Goal: Information Seeking & Learning: Compare options

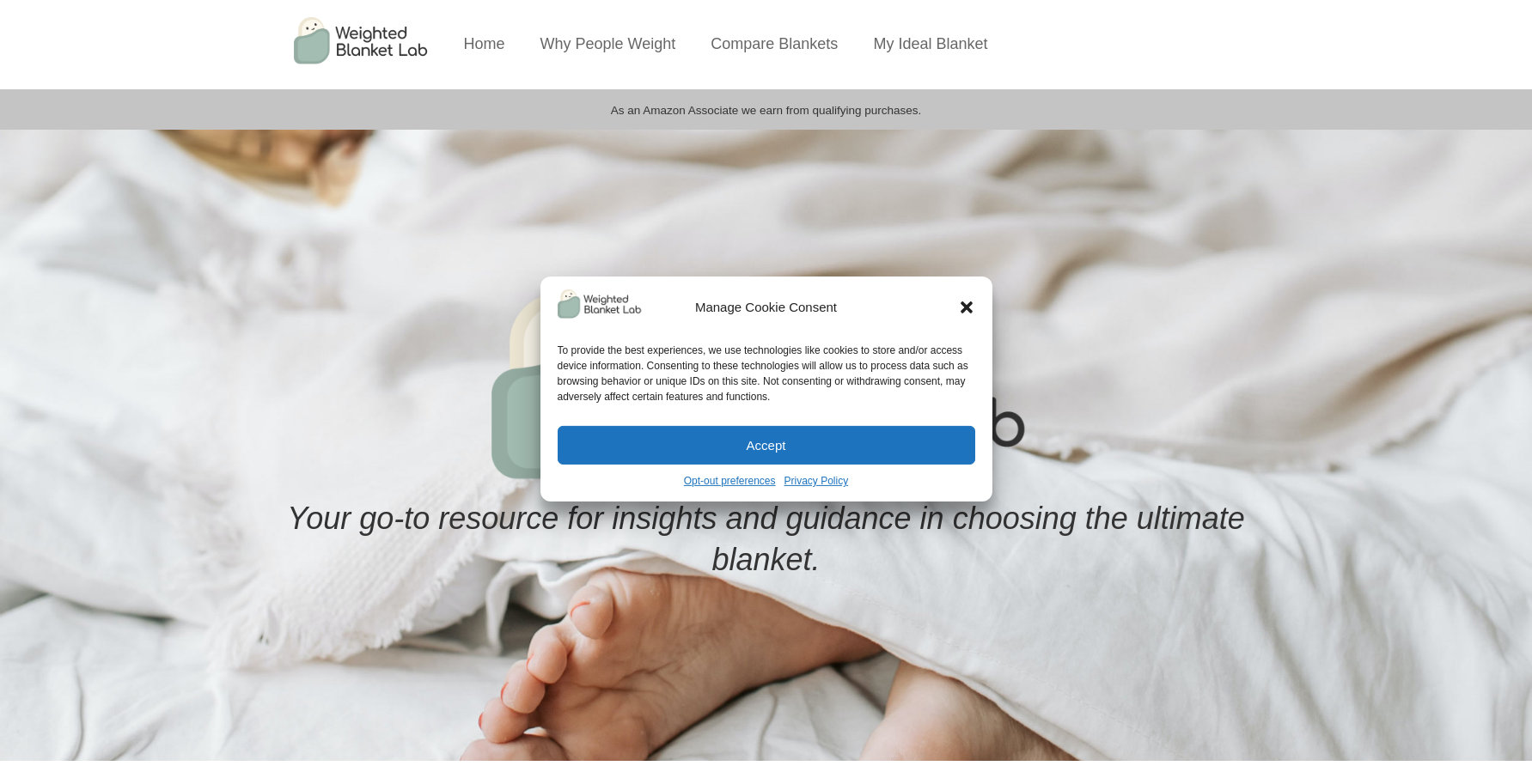
click at [962, 306] on icon "Close dialog" at bounding box center [966, 307] width 17 height 17
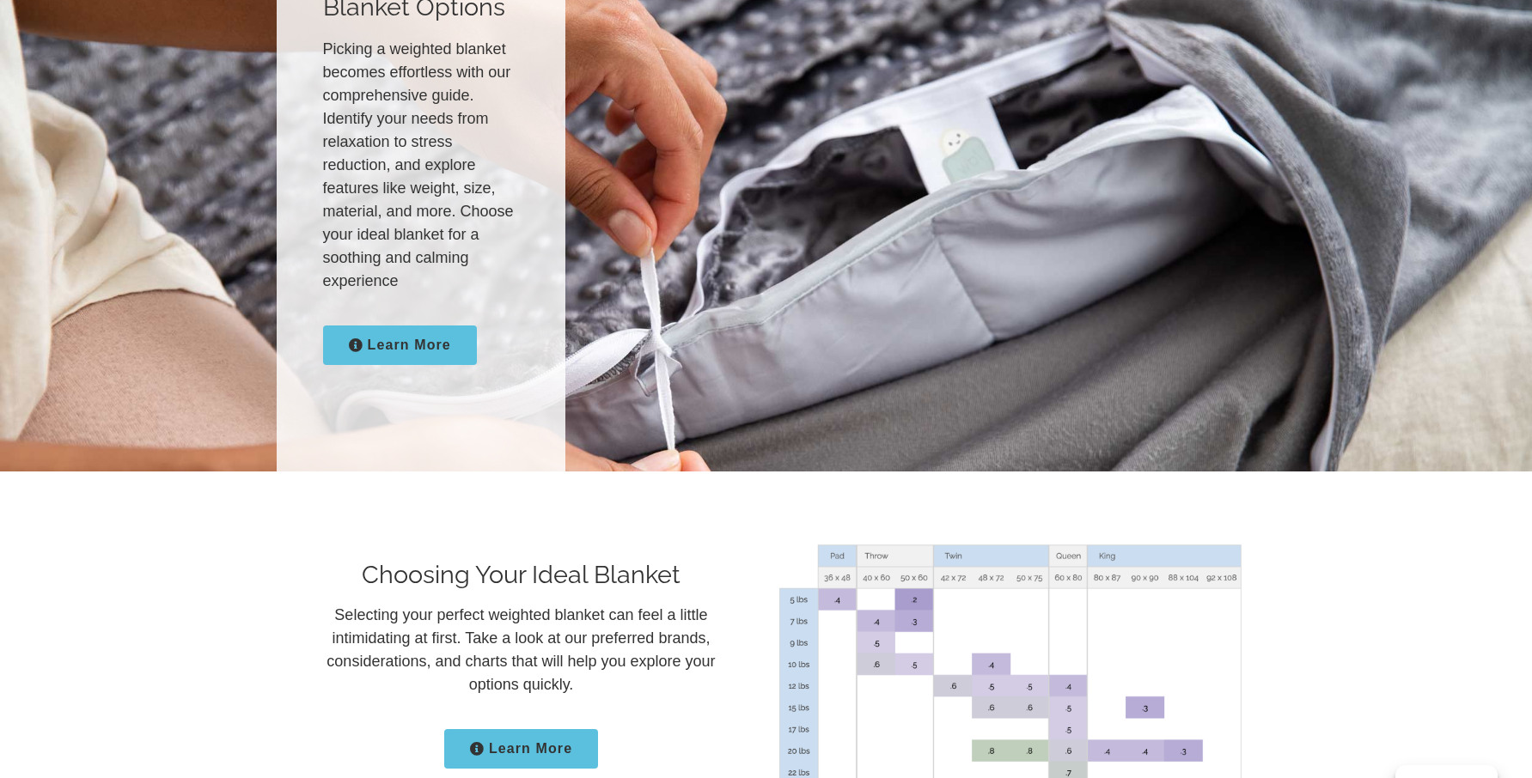
scroll to position [2531, 0]
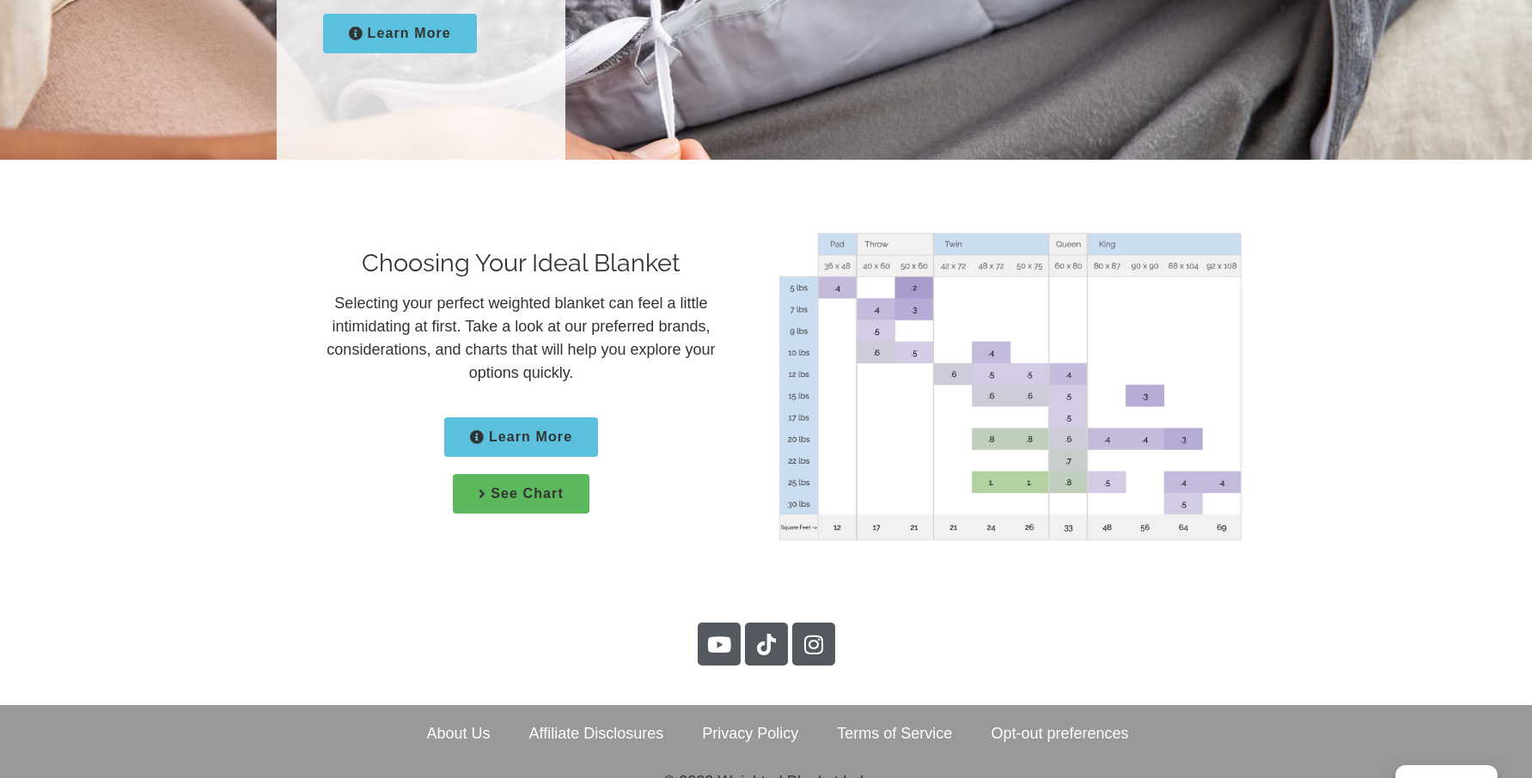
click at [499, 430] on span "Learn More" at bounding box center [530, 437] width 83 height 14
click at [527, 474] on link "See Chart" at bounding box center [521, 494] width 137 height 40
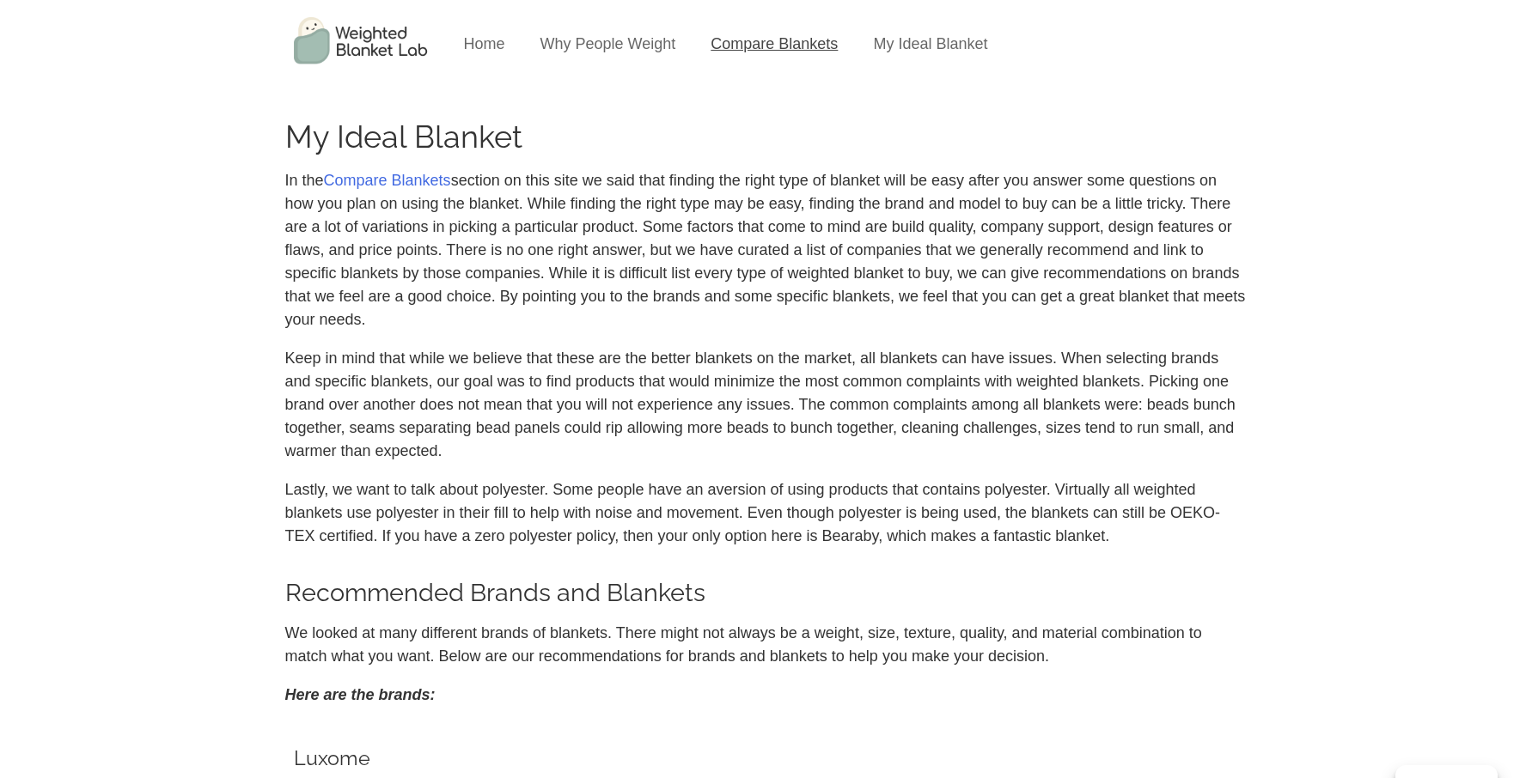
click at [724, 44] on link "Compare Blankets" at bounding box center [773, 43] width 127 height 17
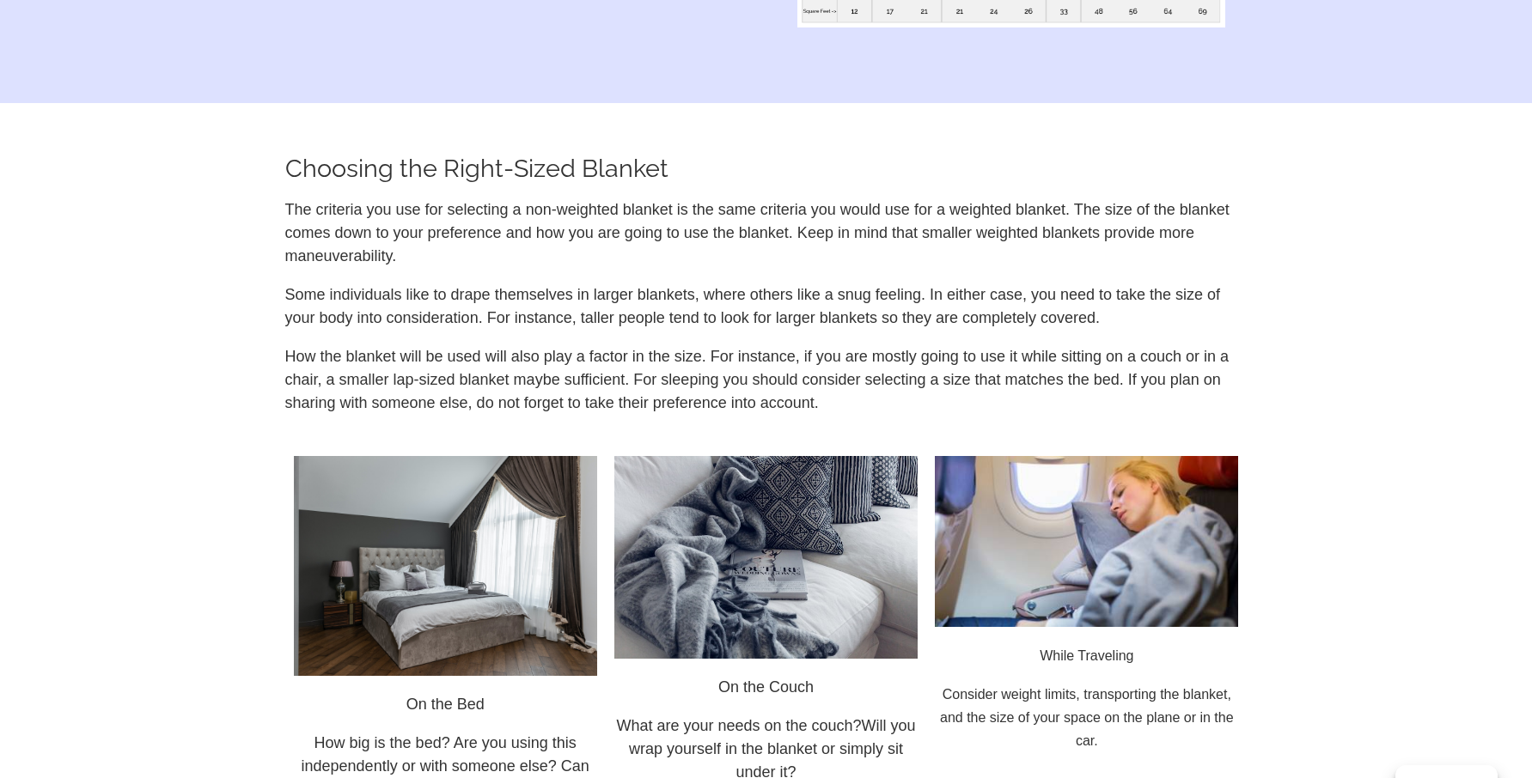
scroll to position [1667, 0]
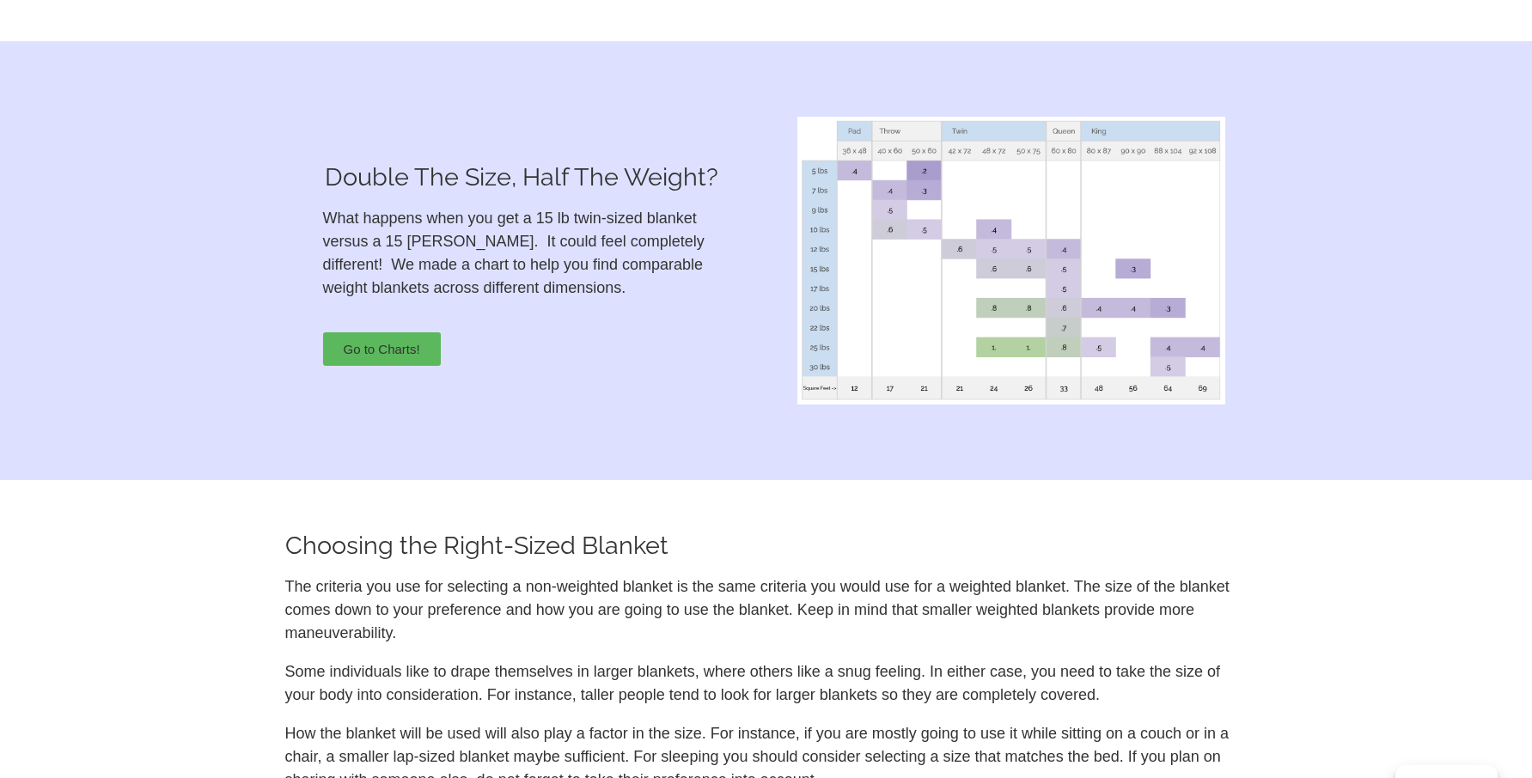
click at [338, 345] on link "Go to Charts!" at bounding box center [382, 349] width 118 height 34
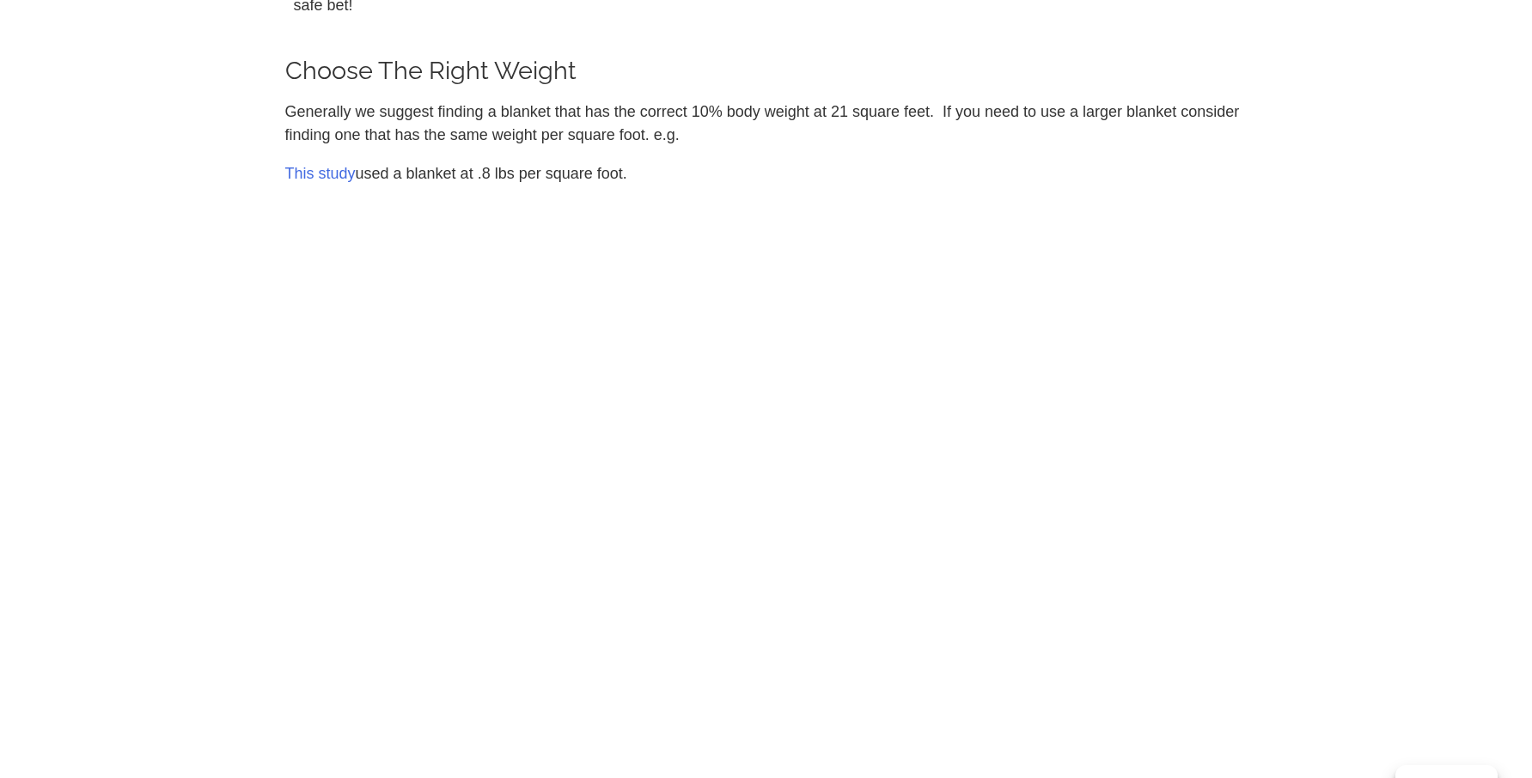
scroll to position [5571, 0]
